Goal: Use online tool/utility

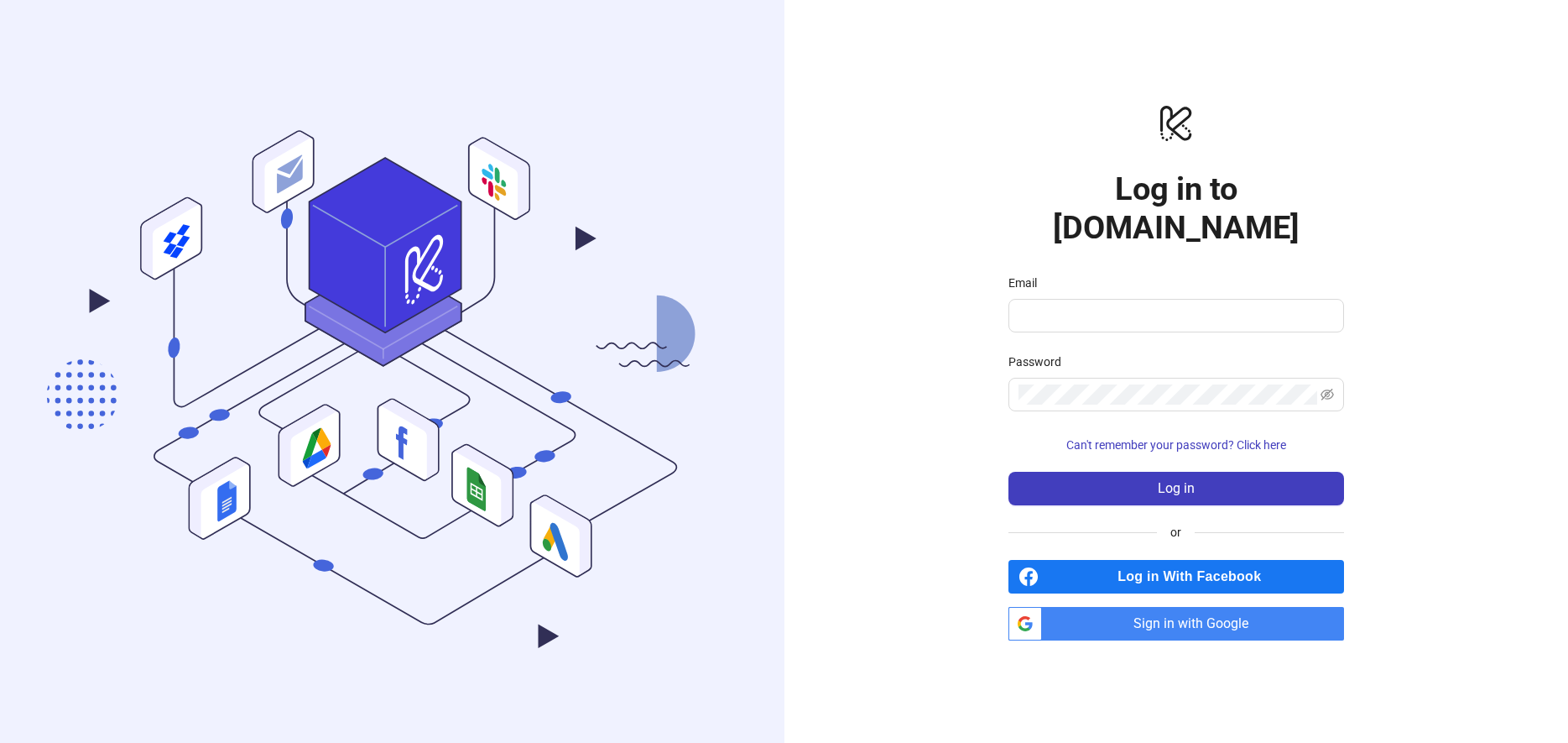
click at [1133, 618] on span "Sign in with Google" at bounding box center [1196, 623] width 295 height 34
click at [1145, 313] on form "Email Password Can't remember your password? Click here Log in" at bounding box center [1176, 389] width 336 height 232
click at [1149, 305] on input "Email" at bounding box center [1175, 315] width 312 height 20
type input "**********"
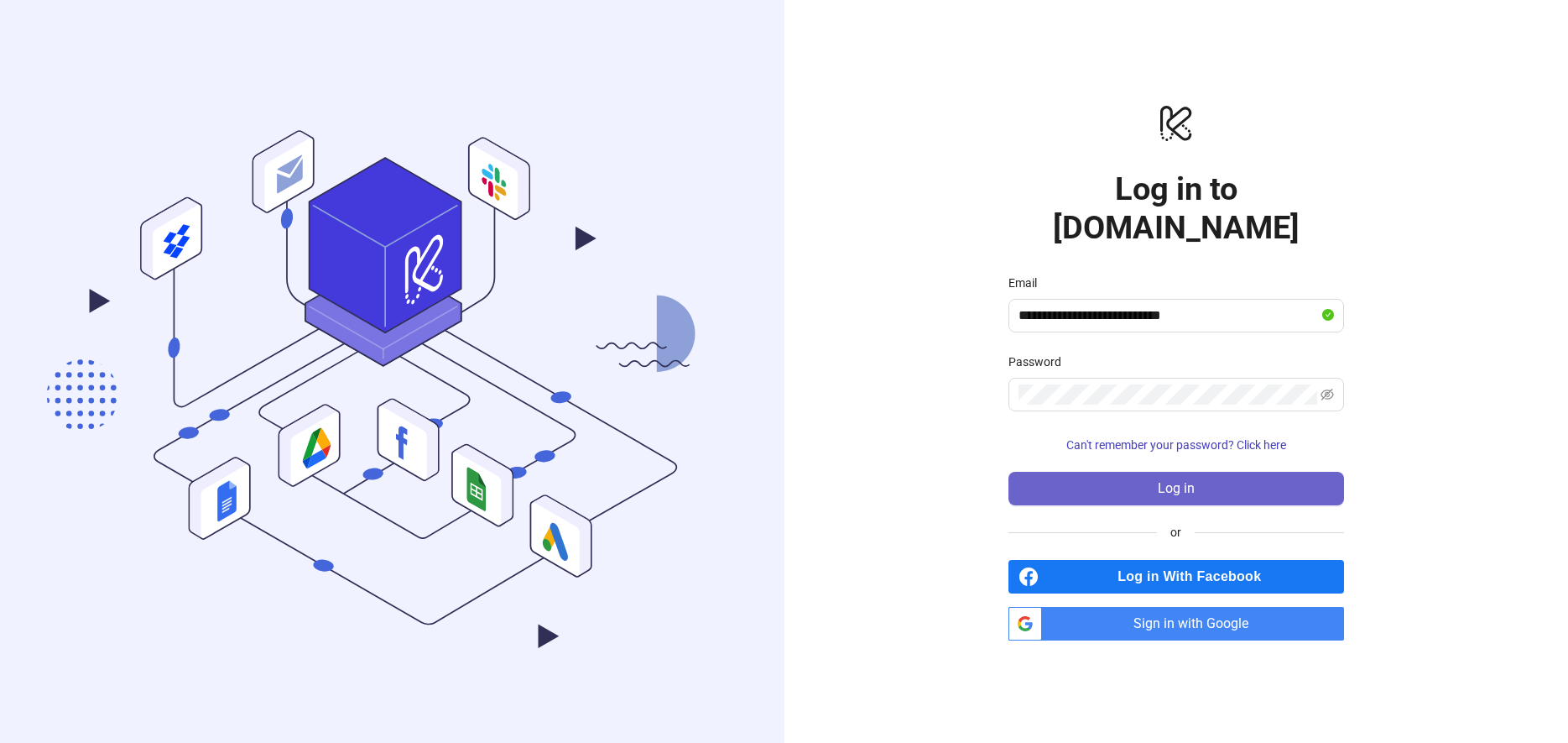
click at [1199, 472] on button "Log in" at bounding box center [1176, 489] width 336 height 34
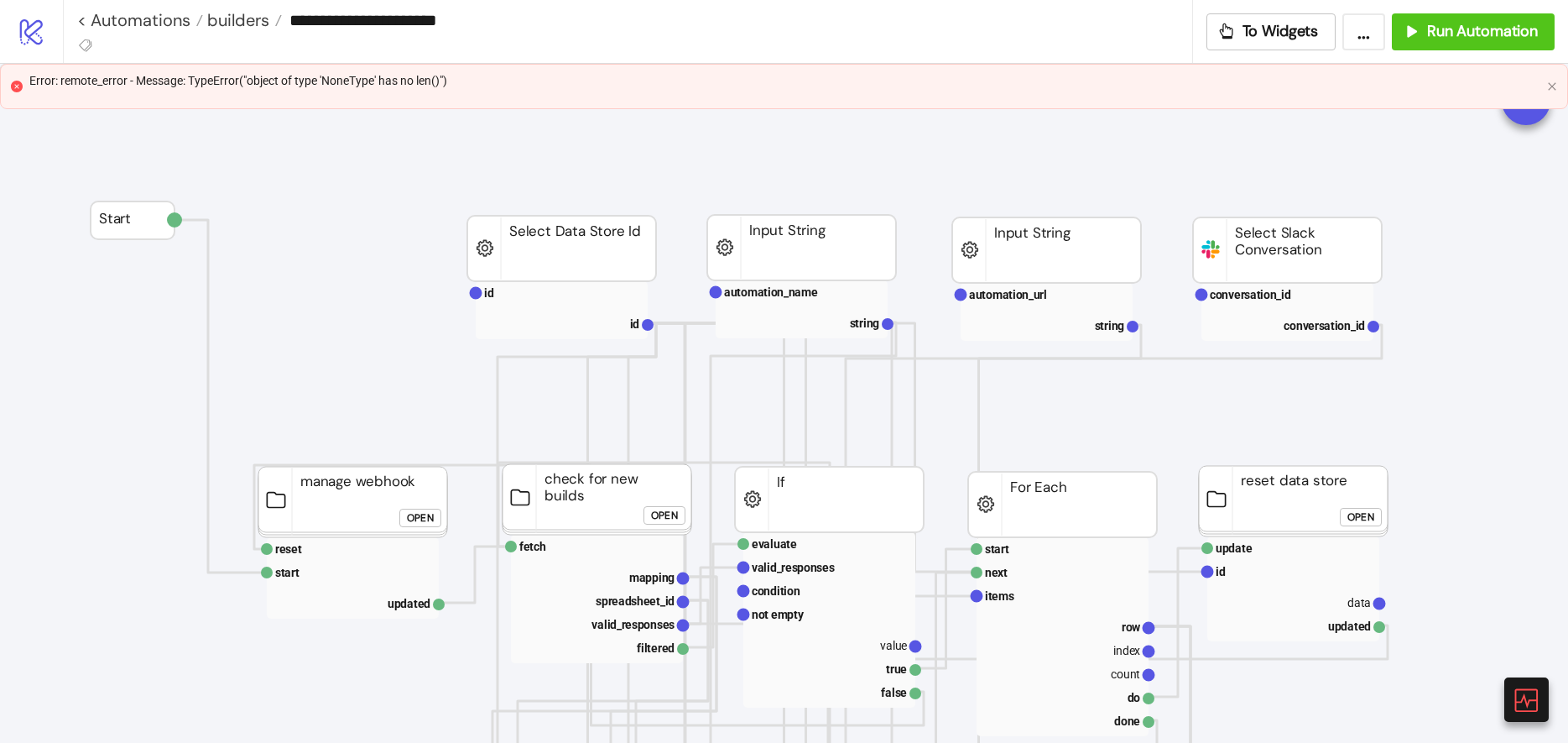
click at [354, 84] on div "Error: remote_error - Message: TypeError("object of type 'NoneType' has no len(…" at bounding box center [785, 80] width 1511 height 19
click at [1324, 88] on div "Error: remote_error - Message: TypeError("object of type 'NoneType' has no len(…" at bounding box center [785, 80] width 1511 height 19
click at [1271, 41] on button "To Widgets" at bounding box center [1272, 32] width 130 height 37
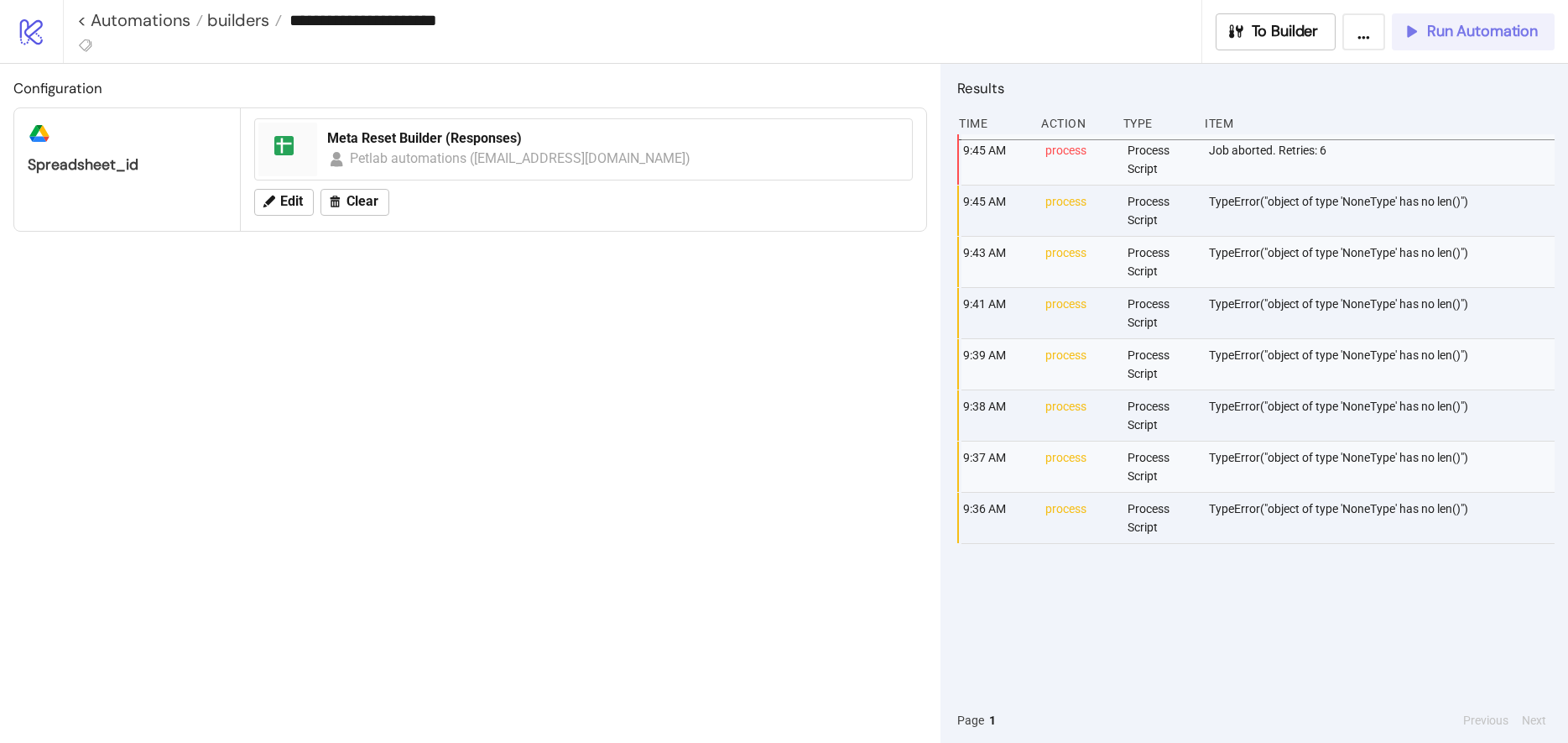
click at [1478, 37] on span "Run Automation" at bounding box center [1482, 32] width 111 height 20
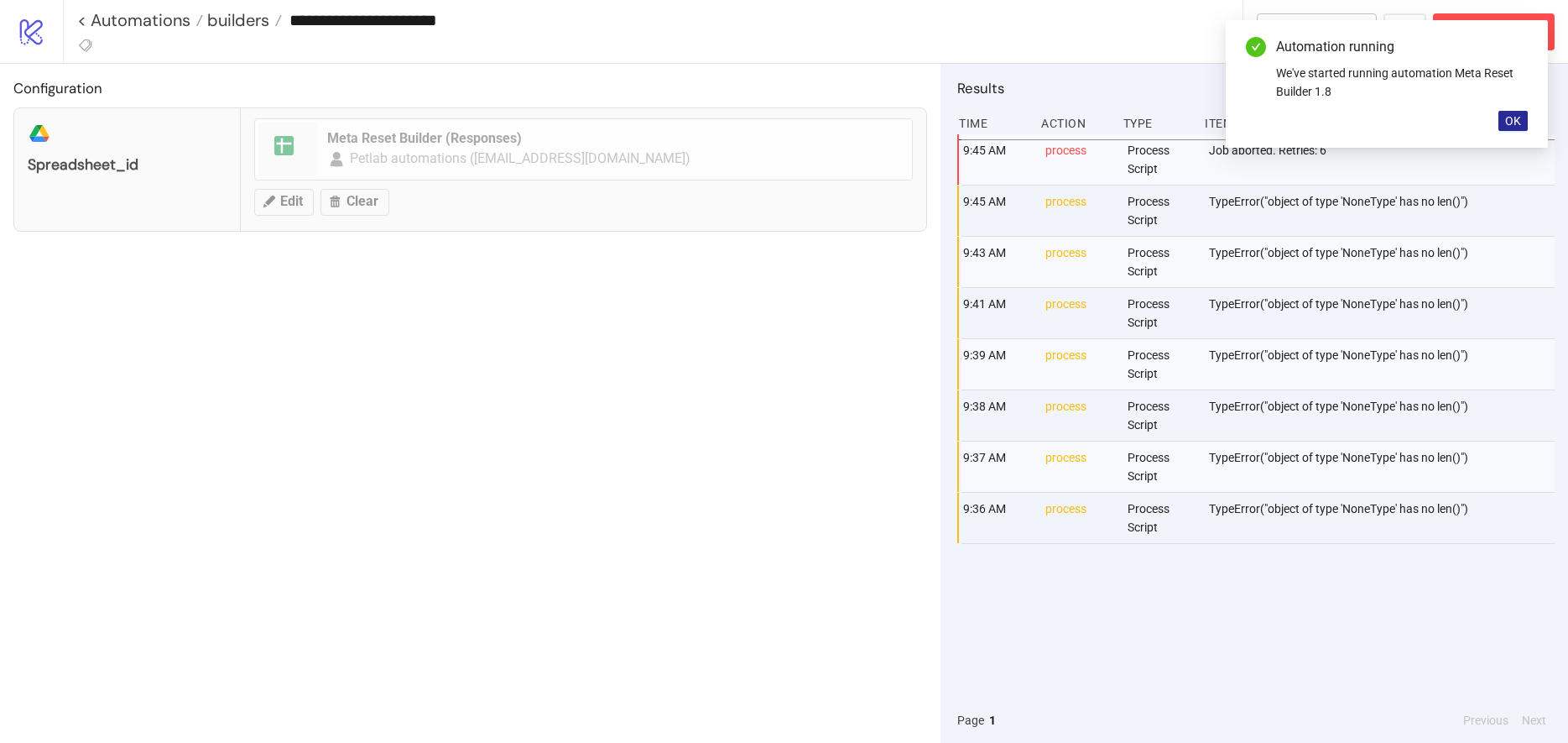
click at [1512, 118] on span "OK" at bounding box center [1513, 122] width 16 height 14
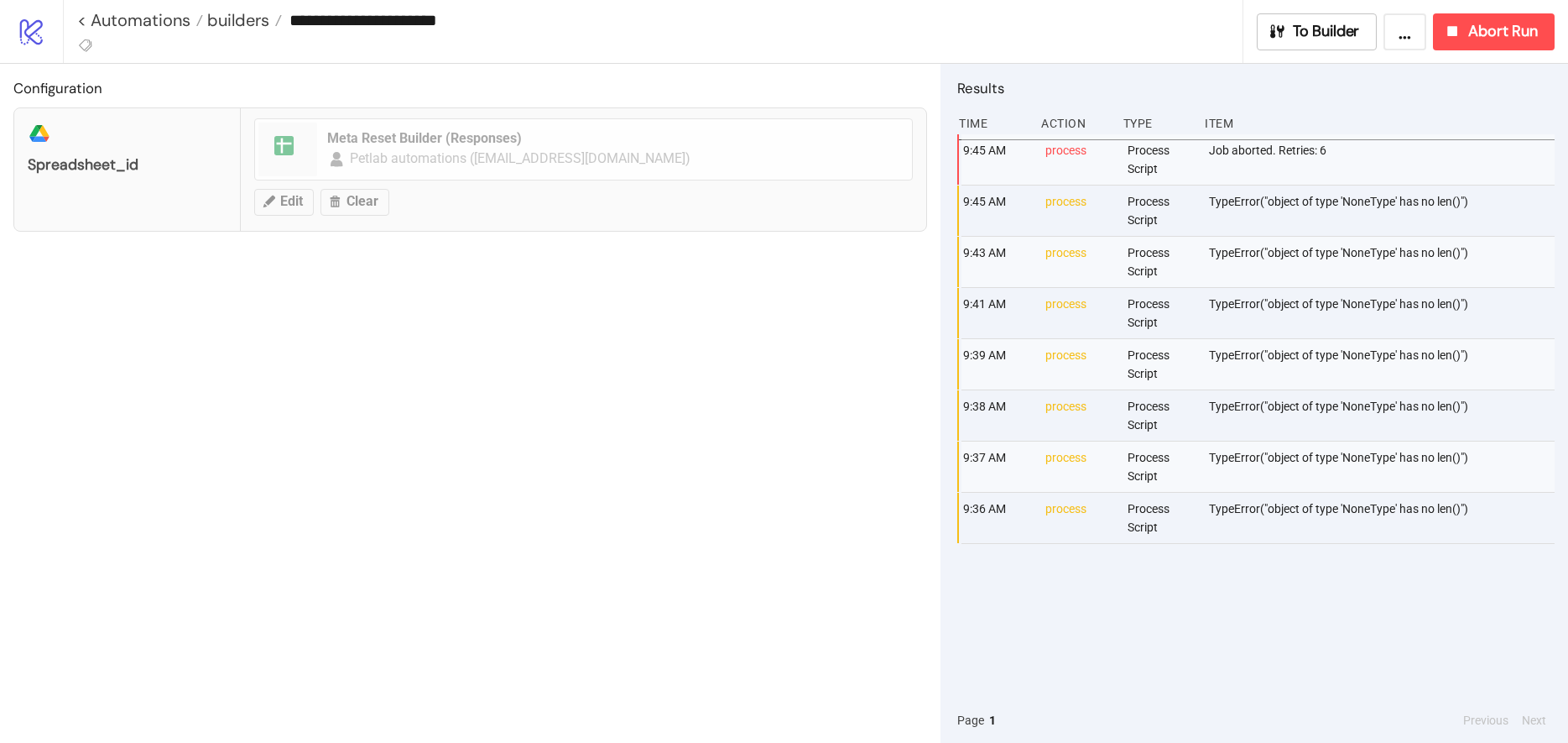
drag, startPoint x: 1340, startPoint y: 264, endPoint x: 1266, endPoint y: 285, distance: 76.9
